Goal: Use online tool/utility: Utilize a website feature to perform a specific function

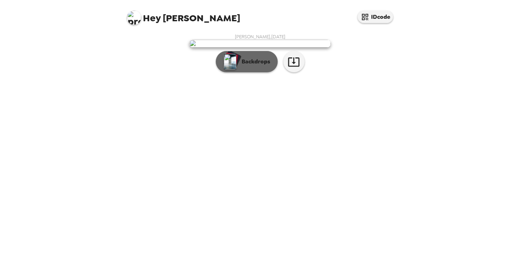
click at [248, 66] on p "Backdrops" at bounding box center [254, 61] width 32 height 8
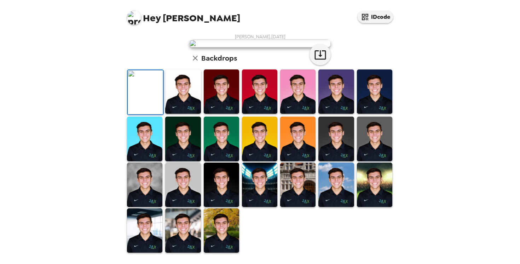
click at [293, 192] on img at bounding box center [297, 184] width 35 height 44
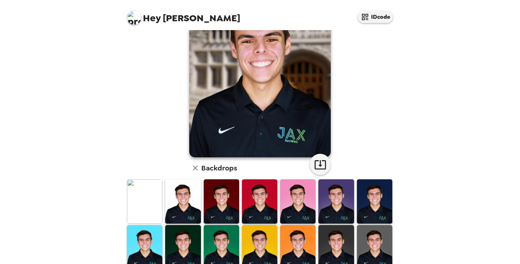
scroll to position [65, 0]
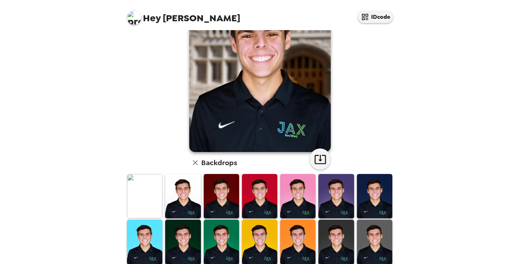
click at [321, 196] on img at bounding box center [336, 196] width 35 height 44
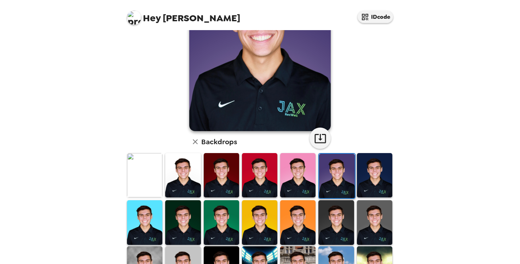
scroll to position [86, 0]
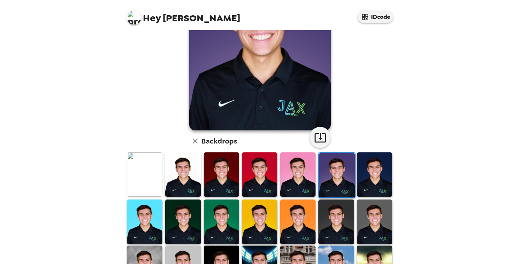
click at [187, 173] on img at bounding box center [182, 174] width 35 height 44
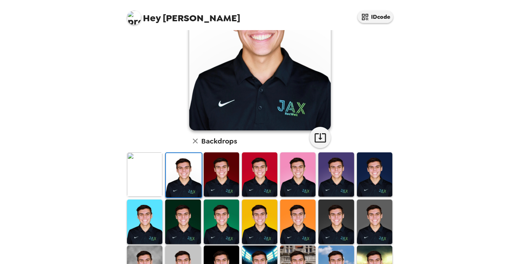
click at [186, 211] on img at bounding box center [182, 221] width 35 height 44
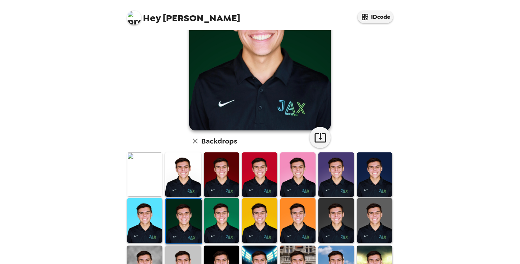
click at [153, 214] on img at bounding box center [144, 220] width 35 height 44
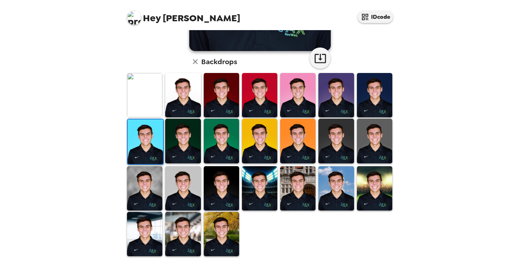
click at [184, 240] on img at bounding box center [182, 234] width 35 height 44
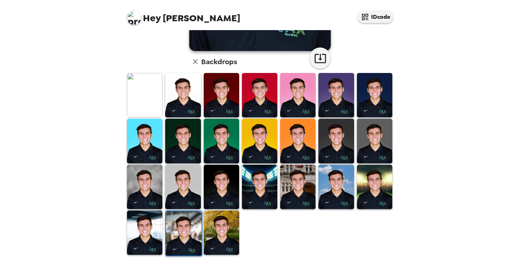
scroll to position [164, 0]
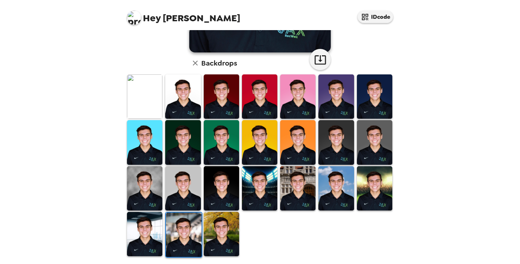
click at [217, 233] on img at bounding box center [221, 234] width 35 height 44
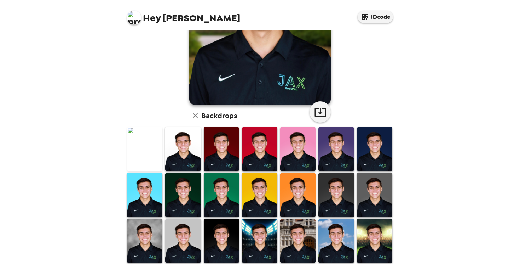
scroll to position [126, 0]
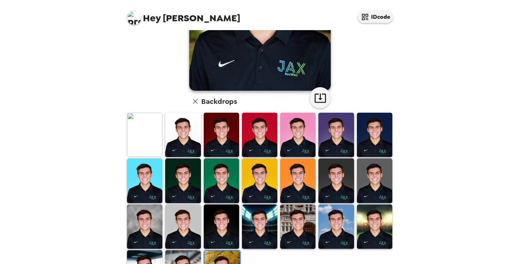
click at [370, 219] on img at bounding box center [374, 226] width 35 height 44
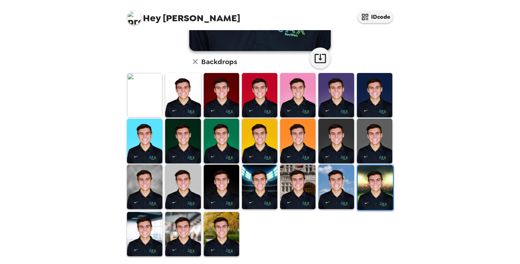
scroll to position [0, 0]
click at [337, 191] on img at bounding box center [336, 187] width 35 height 44
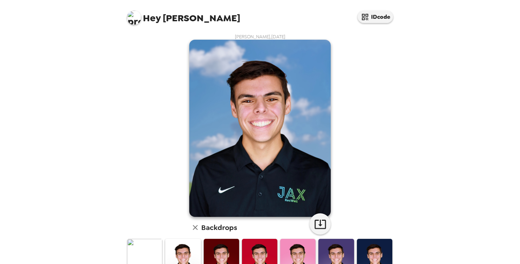
click at [468, 101] on div "Hey [PERSON_NAME] IDcode [PERSON_NAME] , [DATE] Backdrops" at bounding box center [260, 132] width 520 height 264
